Goal: Navigation & Orientation: Find specific page/section

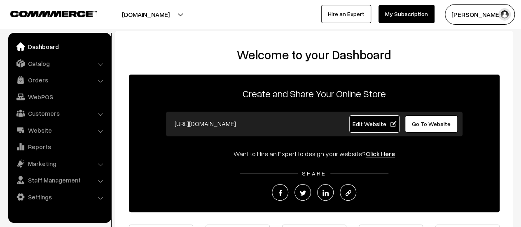
click at [35, 79] on link "Orders" at bounding box center [59, 80] width 98 height 15
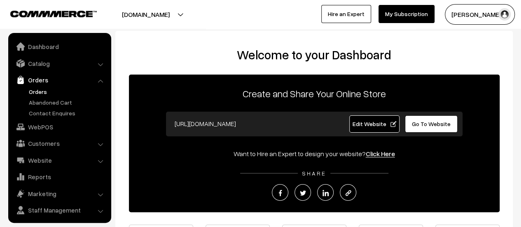
click at [41, 92] on link "Orders" at bounding box center [68, 91] width 82 height 9
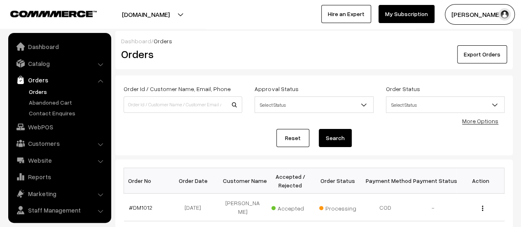
scroll to position [19, 0]
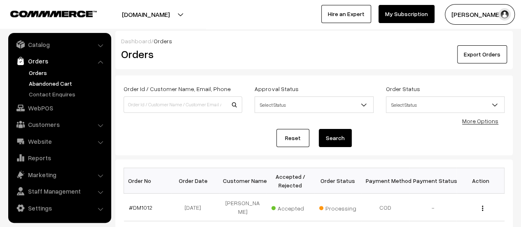
click at [33, 81] on link "Abandoned Cart" at bounding box center [68, 83] width 82 height 9
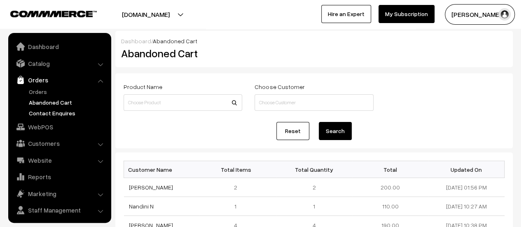
scroll to position [19, 0]
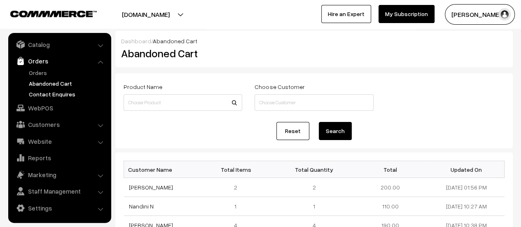
click at [46, 94] on link "Contact Enquires" at bounding box center [68, 94] width 82 height 9
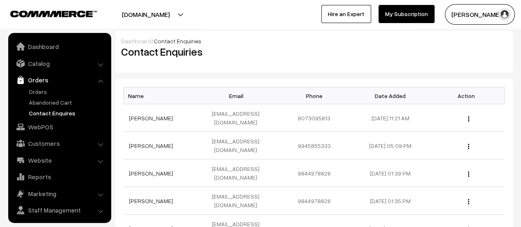
scroll to position [19, 0]
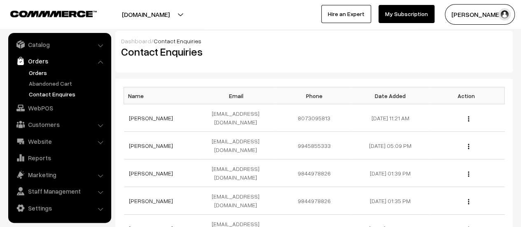
click at [38, 70] on link "Orders" at bounding box center [68, 72] width 82 height 9
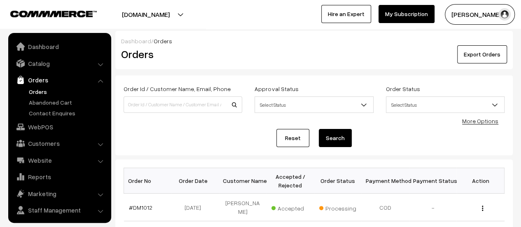
scroll to position [19, 0]
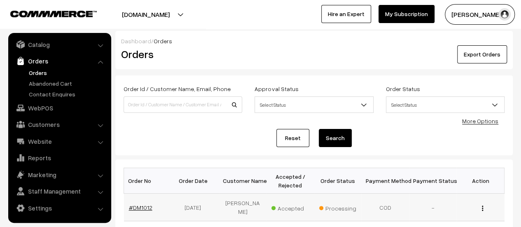
click at [140, 204] on link "#DM1012" at bounding box center [140, 207] width 23 height 7
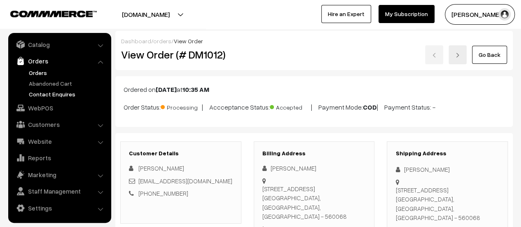
click at [46, 94] on link "Contact Enquires" at bounding box center [68, 94] width 82 height 9
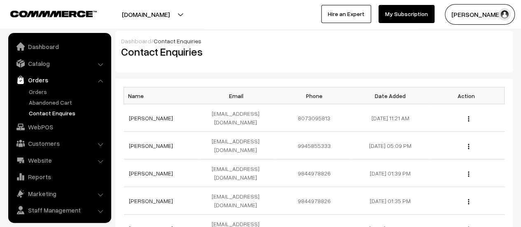
scroll to position [19, 0]
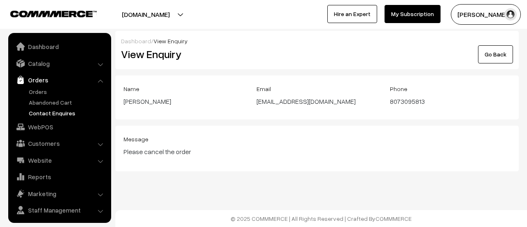
scroll to position [19, 0]
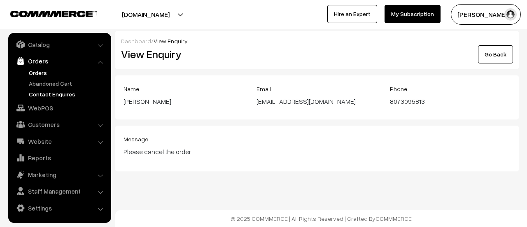
click at [36, 70] on link "Orders" at bounding box center [68, 72] width 82 height 9
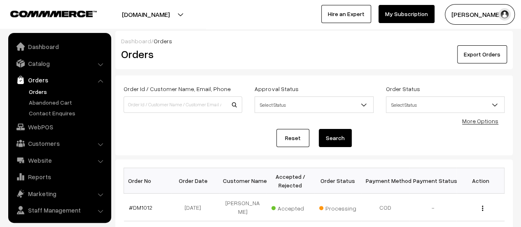
scroll to position [19, 0]
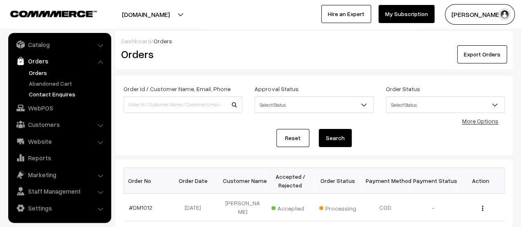
click at [40, 92] on link "Contact Enquires" at bounding box center [68, 94] width 82 height 9
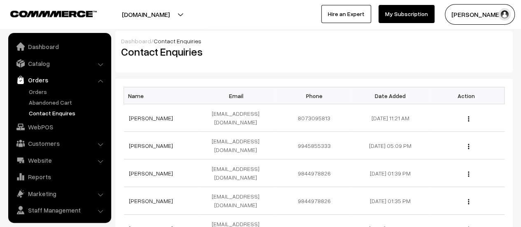
click at [136, 115] on link "[PERSON_NAME]" at bounding box center [151, 118] width 44 height 7
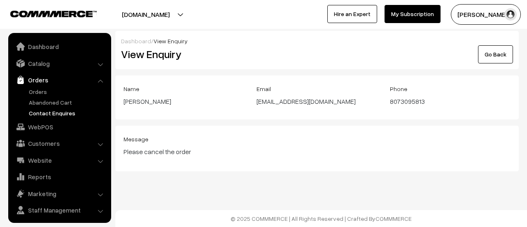
scroll to position [19, 0]
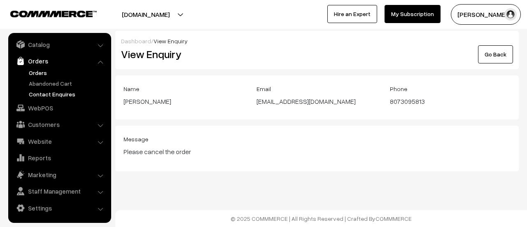
click at [37, 71] on link "Orders" at bounding box center [68, 72] width 82 height 9
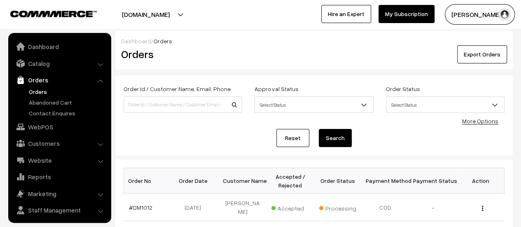
scroll to position [19, 0]
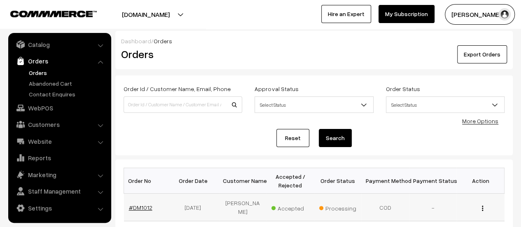
click at [141, 204] on link "#DM1012" at bounding box center [140, 207] width 23 height 7
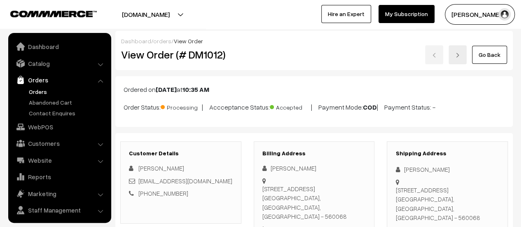
scroll to position [19, 0]
